Goal: Information Seeking & Learning: Learn about a topic

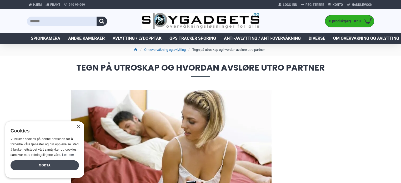
click at [53, 165] on div "Godta" at bounding box center [45, 165] width 68 height 10
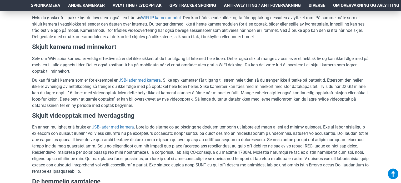
scroll to position [944, 0]
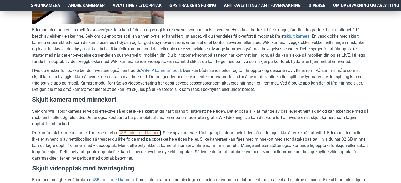
click at [139, 136] on link "USB-lader med kamera" at bounding box center [139, 133] width 42 height 6
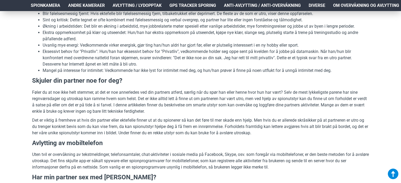
scroll to position [312, 0]
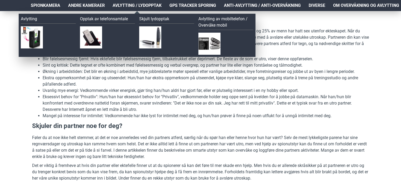
click at [136, 5] on span "Avlytting / Lydopptak" at bounding box center [137, 5] width 49 height 6
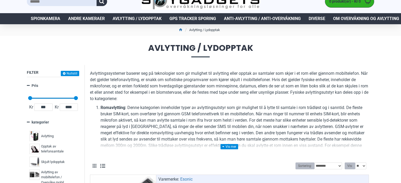
scroll to position [53, 0]
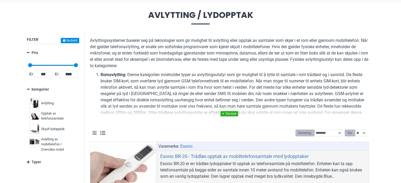
click at [230, 112] on link at bounding box center [229, 113] width 18 height 5
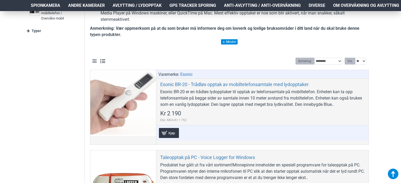
scroll to position [184, 0]
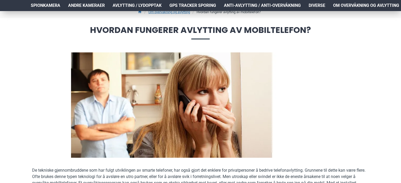
scroll to position [131, 0]
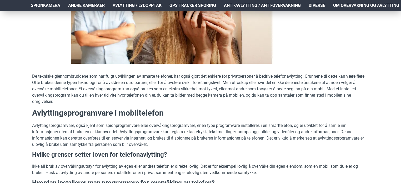
click at [178, 113] on h2 "Avlyttingsprogramvare i mobiltelefon" at bounding box center [200, 112] width 337 height 11
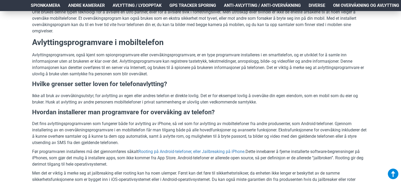
scroll to position [210, 0]
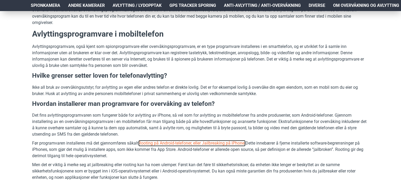
click at [229, 143] on link "Rooting på Android-telefoner, eller Jailbreaking på iPhone." at bounding box center [191, 143] width 107 height 6
